Goal: Communication & Community: Answer question/provide support

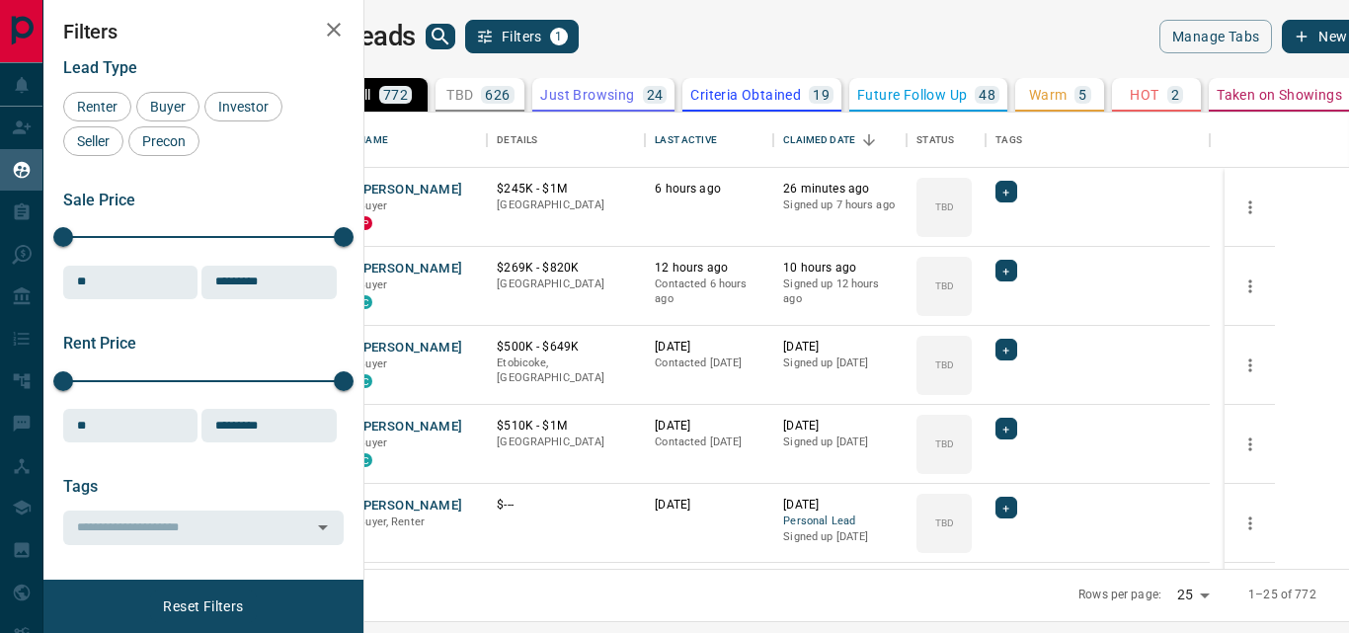
scroll to position [441, 961]
click at [441, 193] on button "[PERSON_NAME]" at bounding box center [410, 190] width 104 height 19
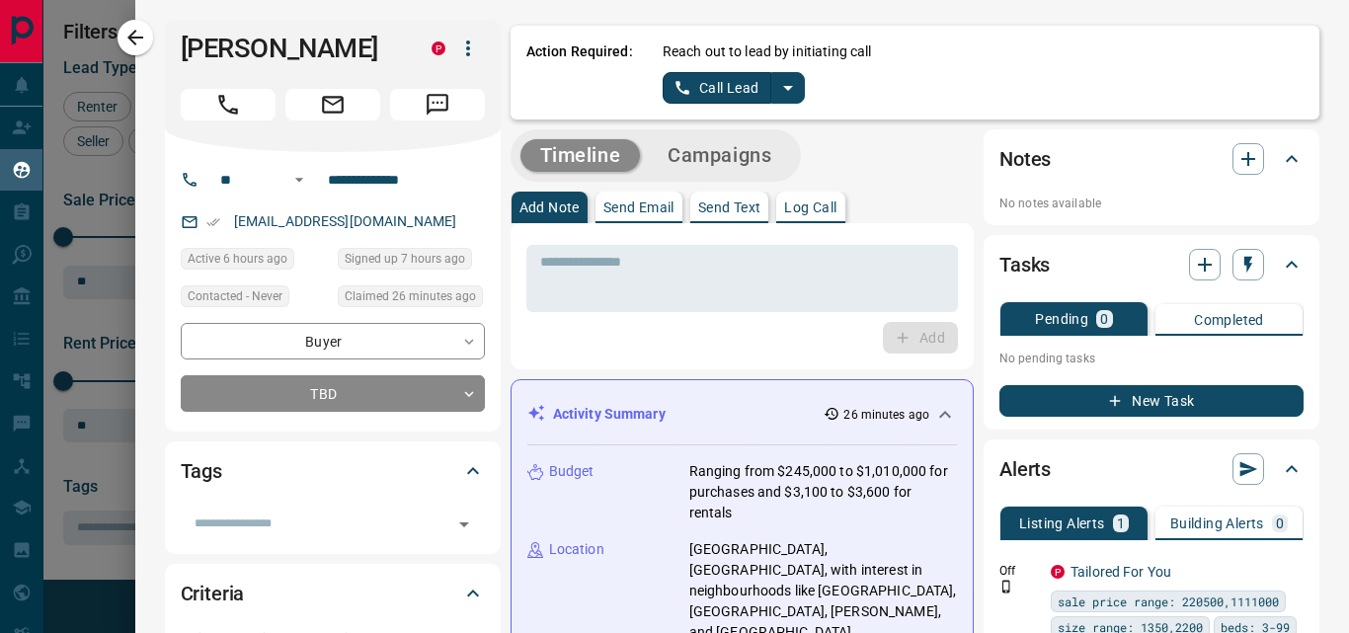
click at [649, 204] on p "Send Email" at bounding box center [638, 207] width 71 height 14
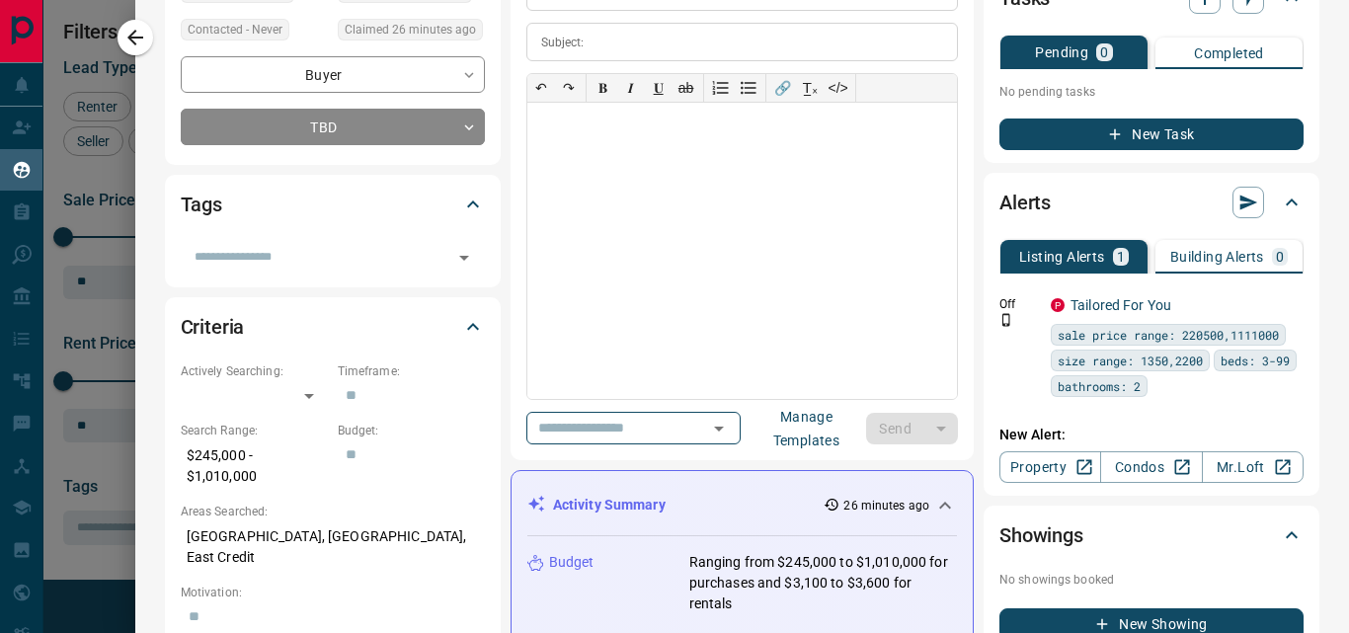
scroll to position [272, 0]
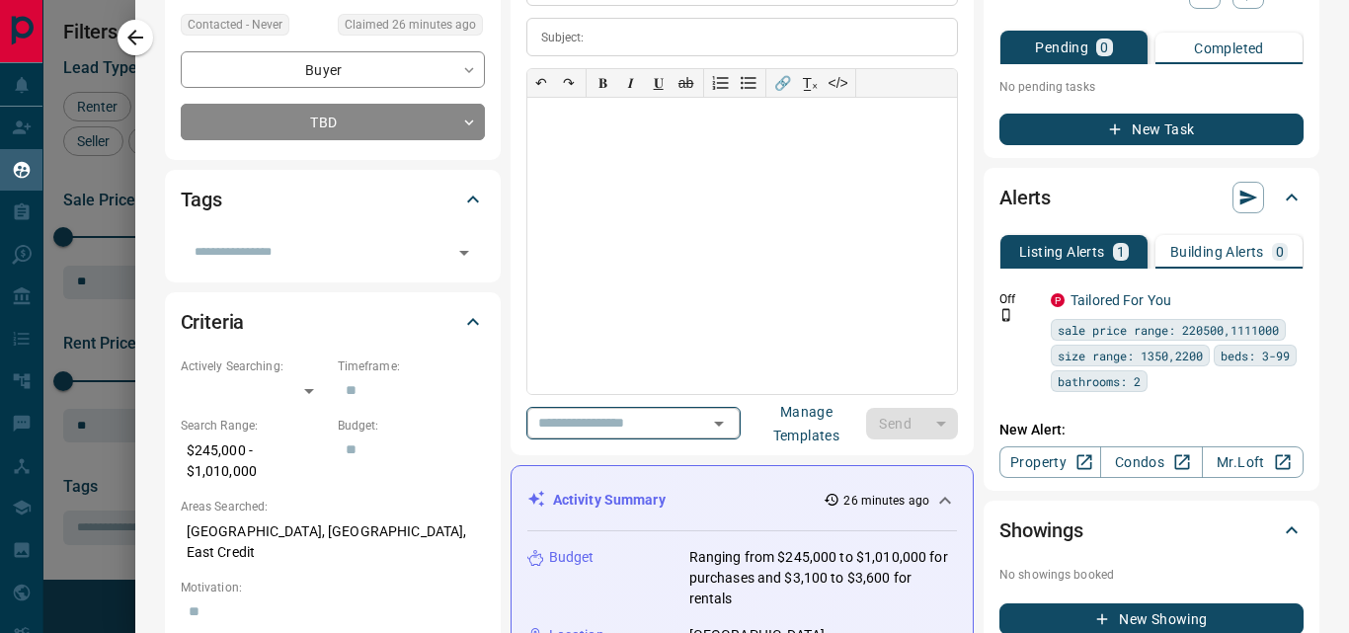
click at [731, 428] on icon "Open" at bounding box center [719, 424] width 24 height 24
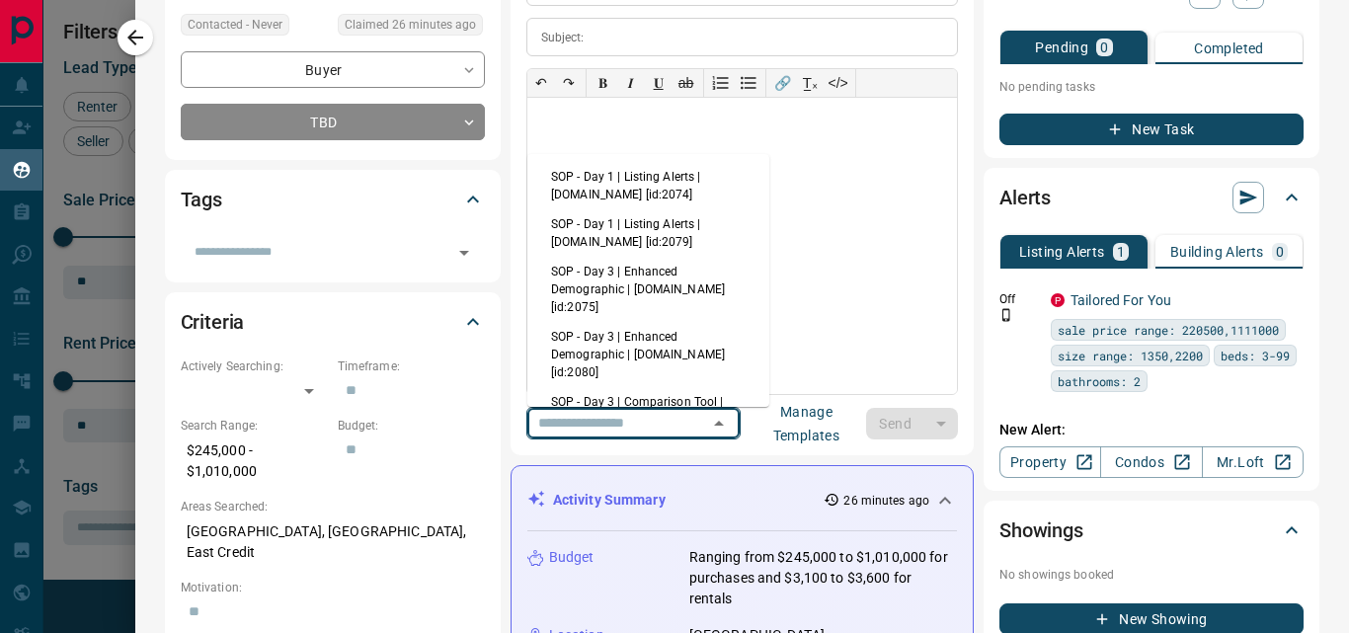
click at [688, 193] on li "SOP - Day 1 | Listing Alerts | [DOMAIN_NAME] [id:2074]" at bounding box center [648, 185] width 242 height 47
type input "**********"
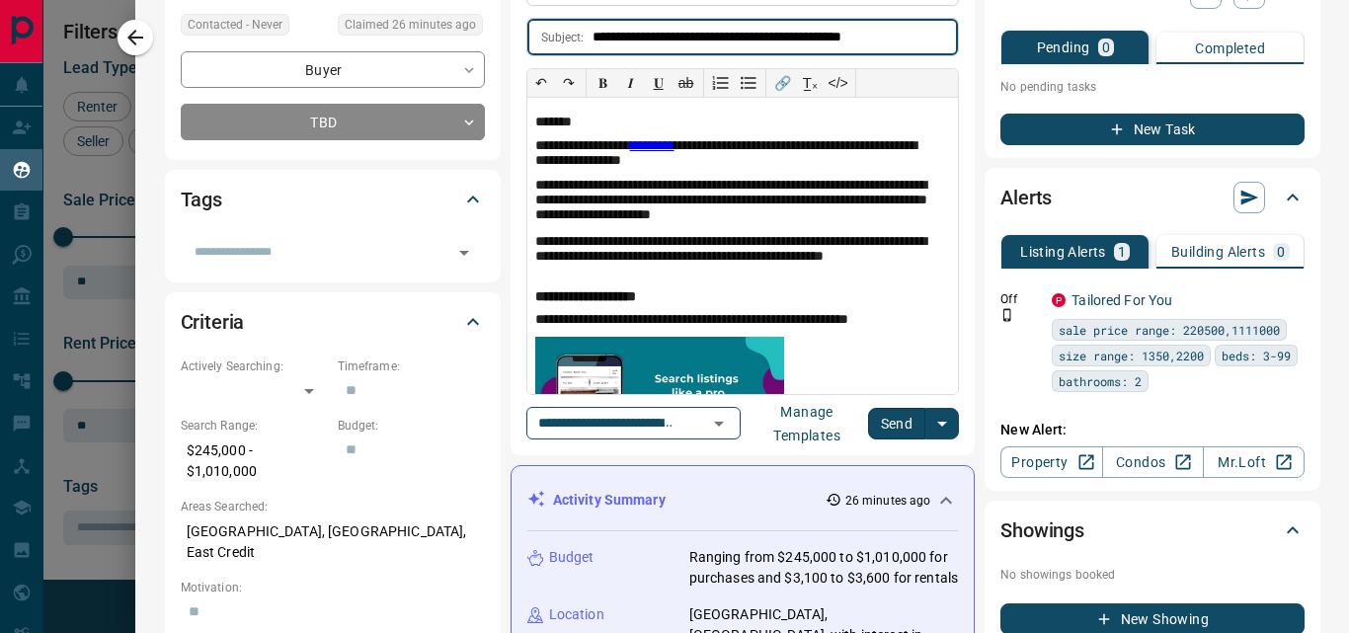
click at [780, 39] on input "**********" at bounding box center [775, 37] width 366 height 37
type input "**********"
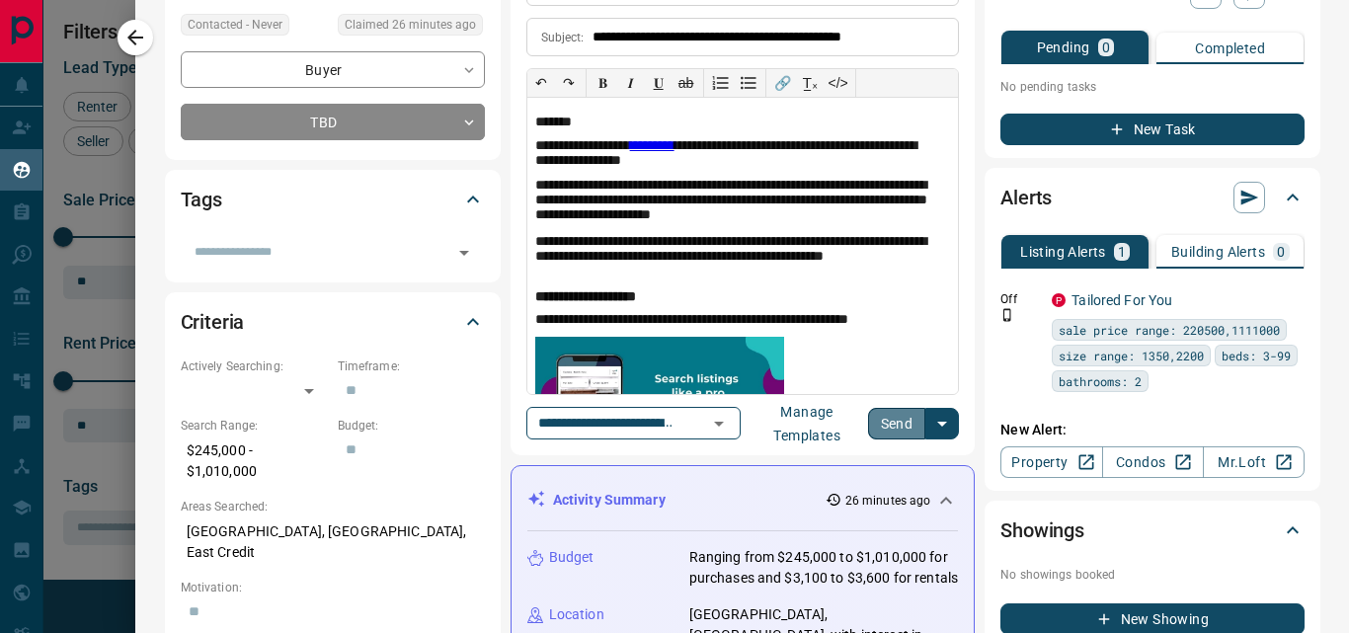
click at [911, 426] on button "Send" at bounding box center [897, 424] width 58 height 32
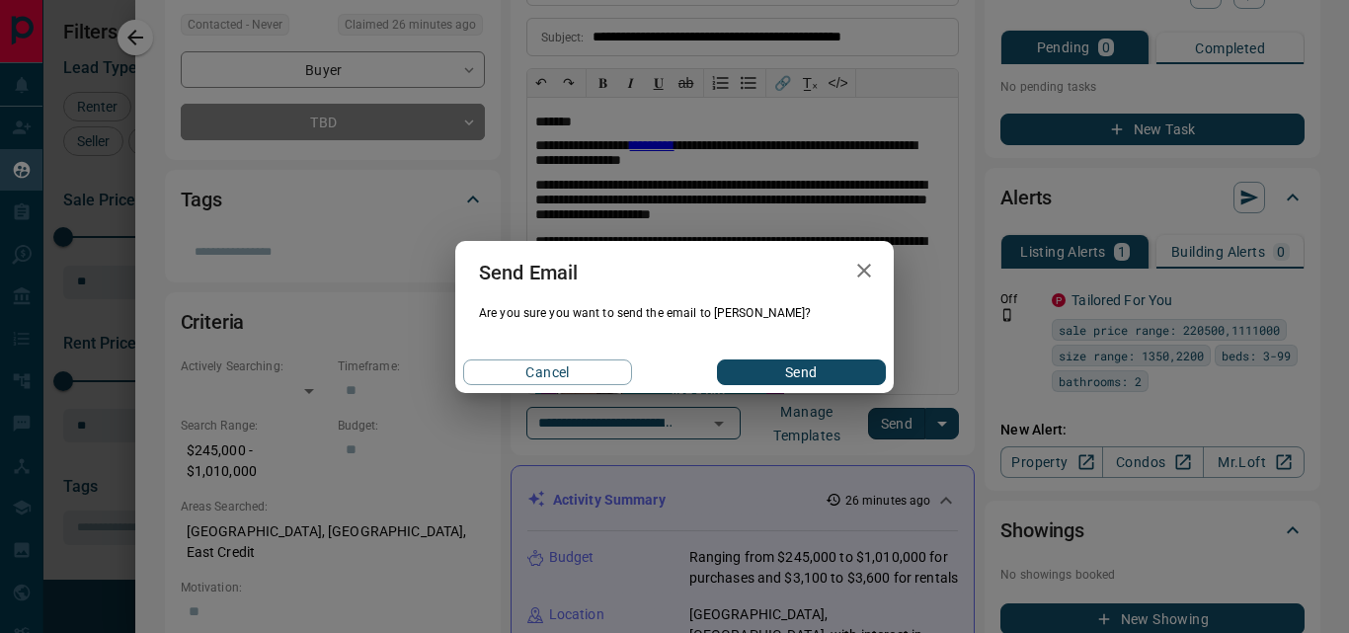
click at [816, 371] on button "Send" at bounding box center [801, 372] width 169 height 26
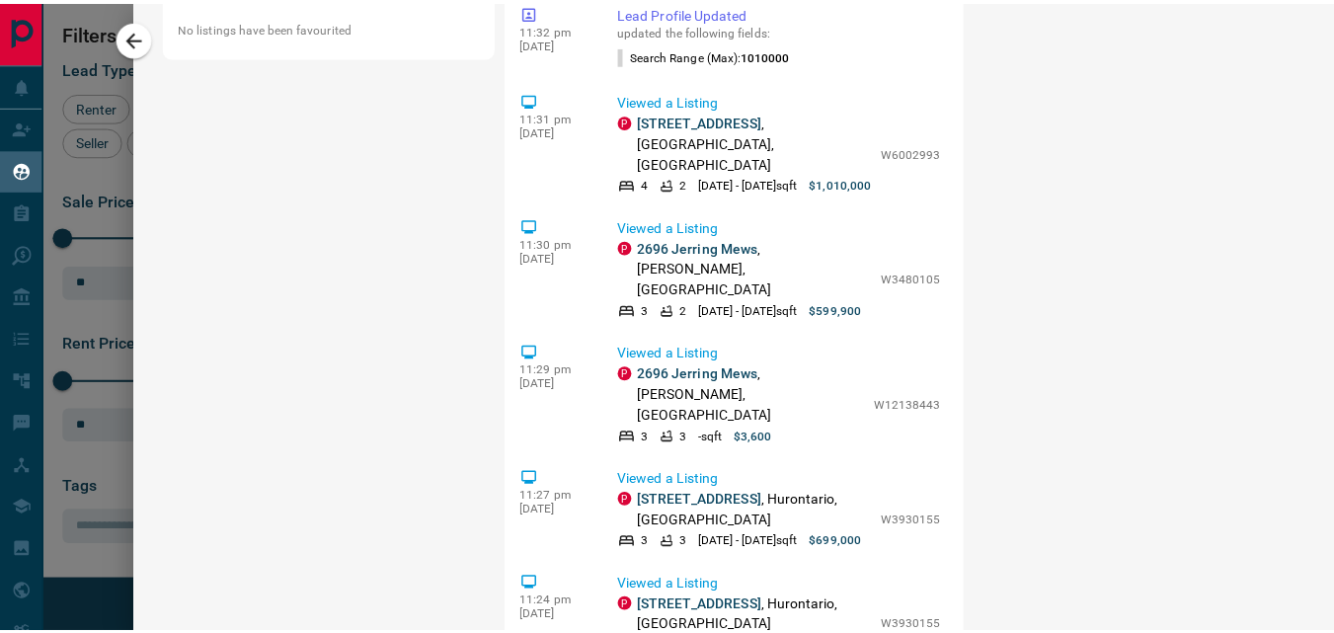
scroll to position [1591, 0]
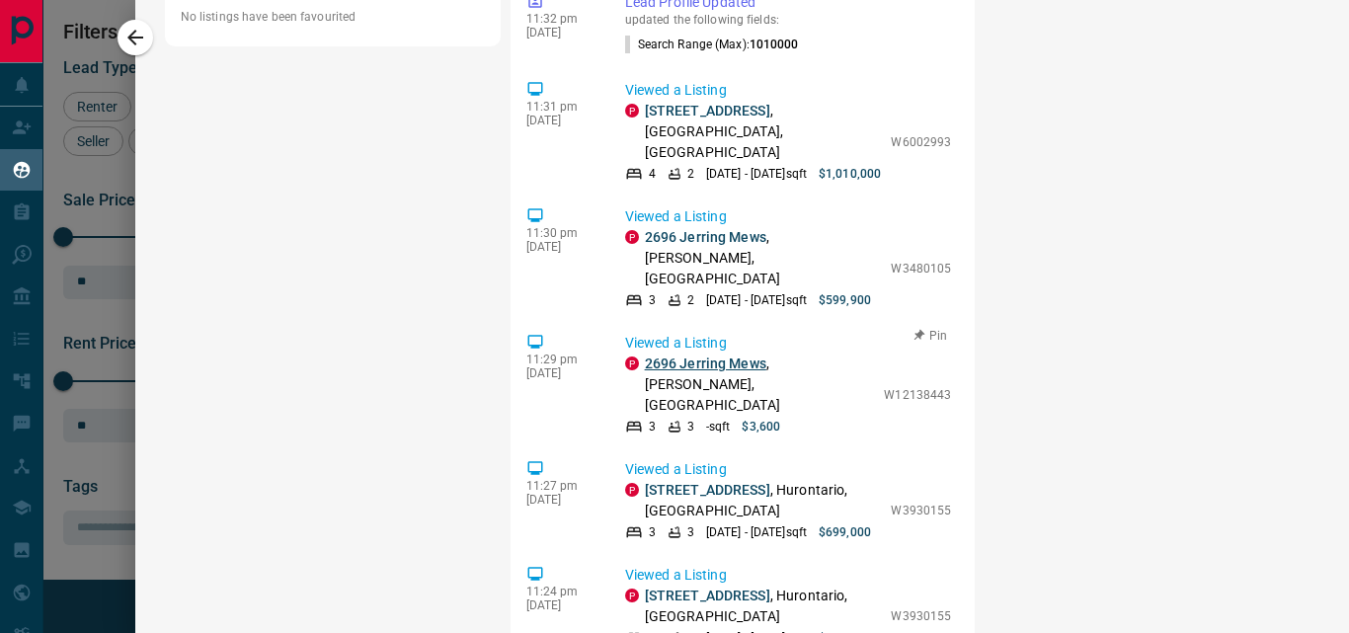
click at [684, 355] on link "2696 Jerring Mews" at bounding box center [705, 363] width 121 height 16
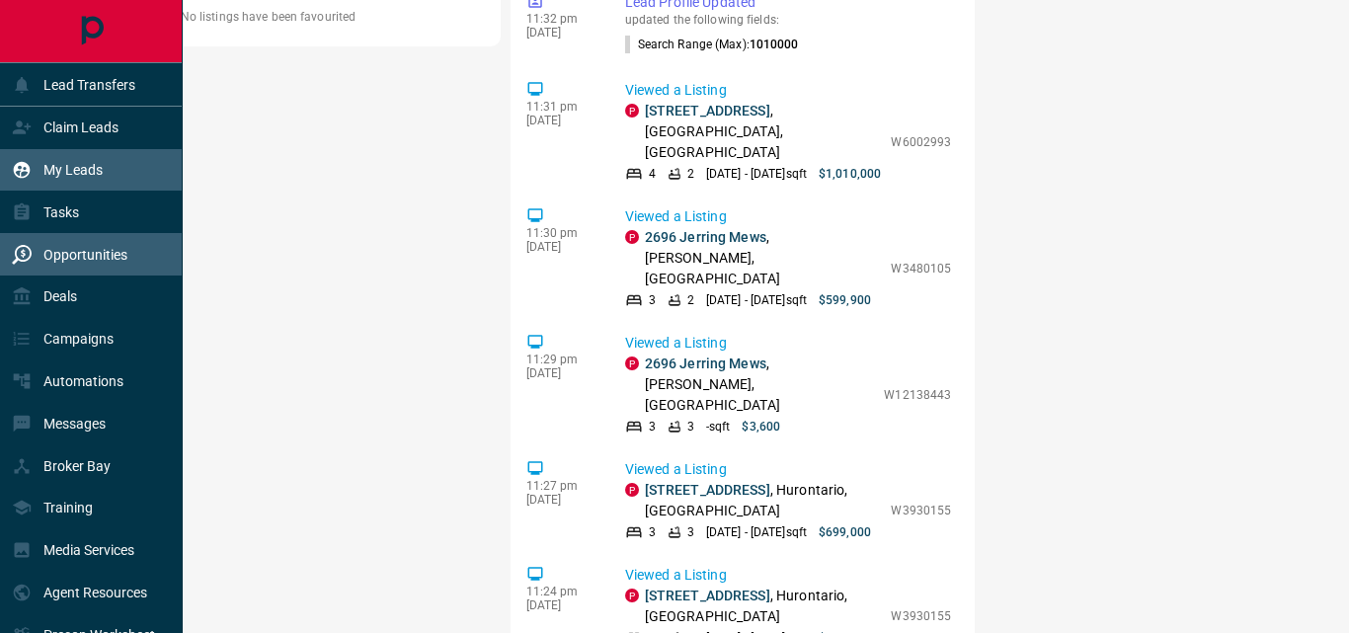
click at [84, 252] on p "Opportunities" at bounding box center [85, 255] width 84 height 16
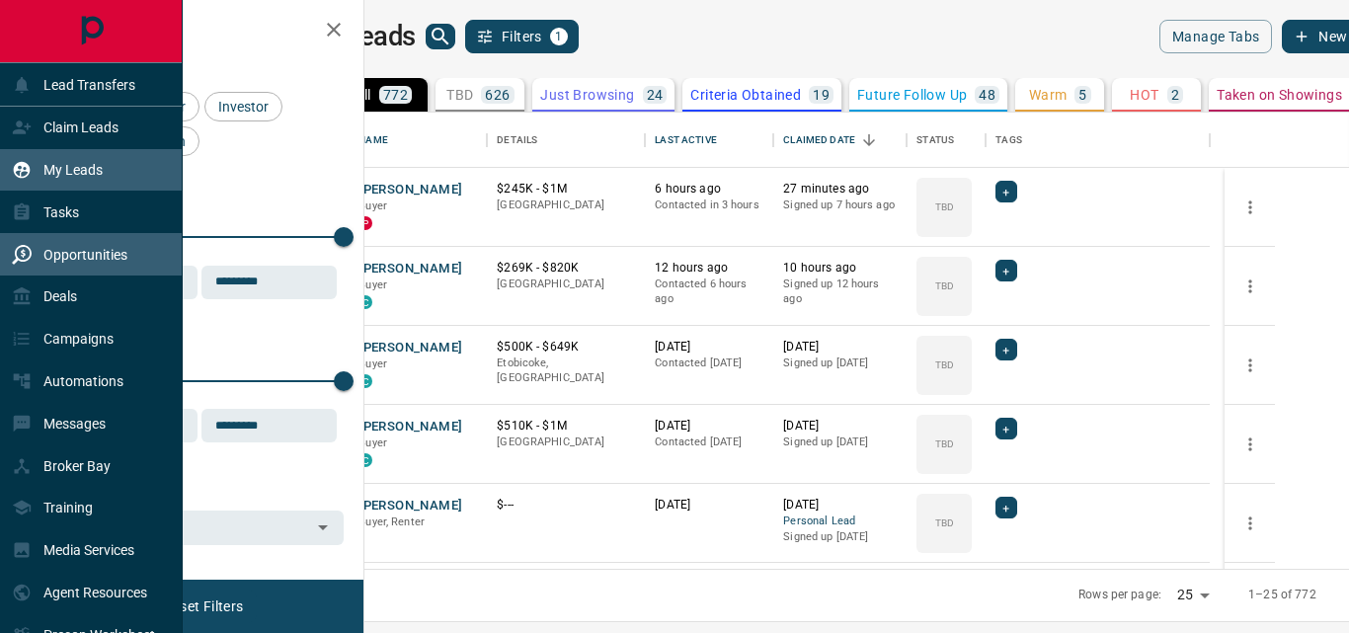
click at [84, 252] on p "Opportunities" at bounding box center [85, 255] width 84 height 16
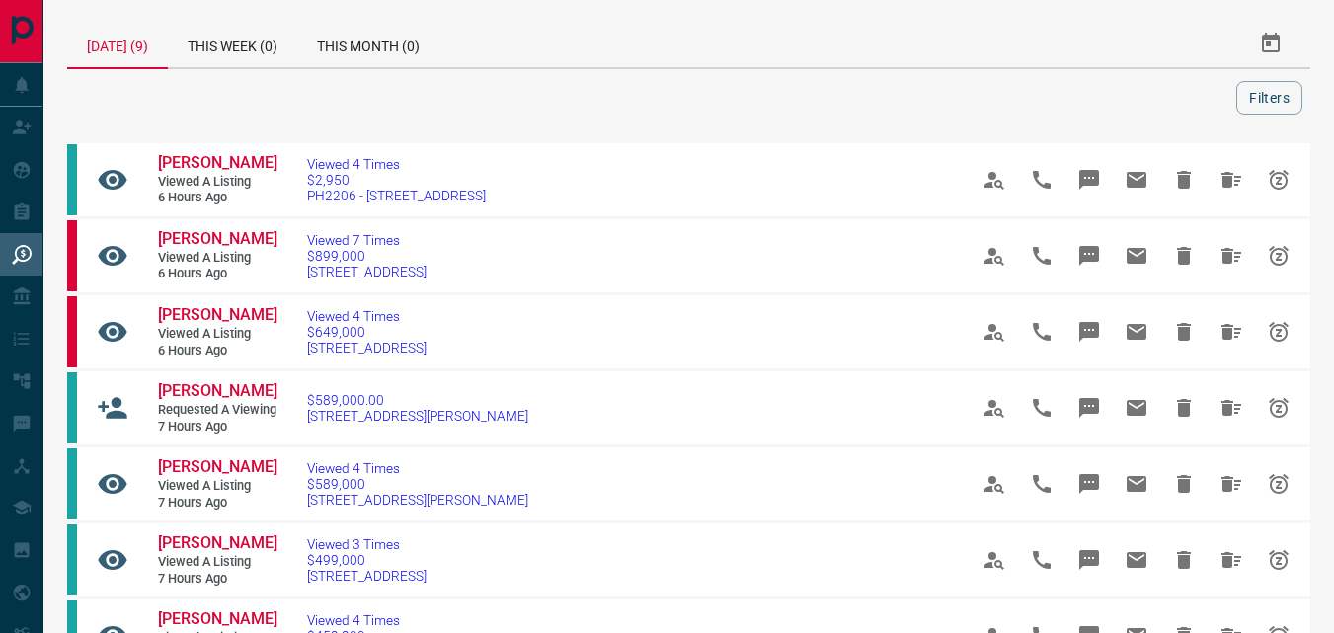
click at [117, 42] on div "[DATE] (9)" at bounding box center [117, 44] width 101 height 49
